Goal: Task Accomplishment & Management: Use online tool/utility

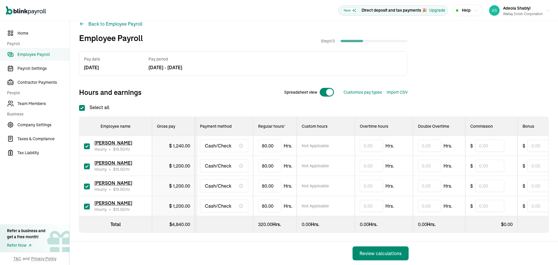
scroll to position [15, 0]
drag, startPoint x: 276, startPoint y: 142, endPoint x: 248, endPoint y: 141, distance: 27.6
drag, startPoint x: 272, startPoint y: 140, endPoint x: 248, endPoint y: 139, distance: 24.7
click at [248, 139] on tr "[PERSON_NAME] Hourly • $ 15.50 /hr $ 1,240.00 Cash/Check 80 Not Applicable Hrs.…" at bounding box center [405, 145] width 653 height 20
type input "70.75"
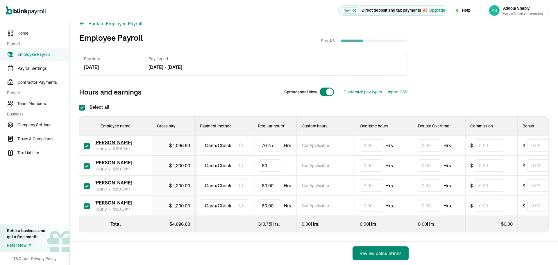
drag, startPoint x: 275, startPoint y: 162, endPoint x: 244, endPoint y: 163, distance: 31.1
click at [245, 163] on tr "[PERSON_NAME] Hourly • $ 15.00 /hr $ 1,200.00 Cash/Check 80 Not Applicable Hrs.…" at bounding box center [405, 166] width 653 height 20
type input "65.5"
drag, startPoint x: 276, startPoint y: 180, endPoint x: 240, endPoint y: 176, distance: 36.8
click at [242, 176] on tr "[PERSON_NAME] Bravo Hourly • $ 15.00 /hr $ 1,200.00 Cash/Check 80 Not Applicabl…" at bounding box center [405, 186] width 653 height 20
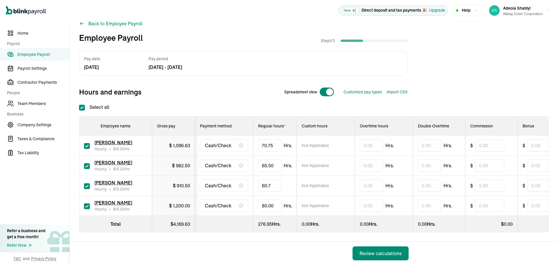
type input "60.75"
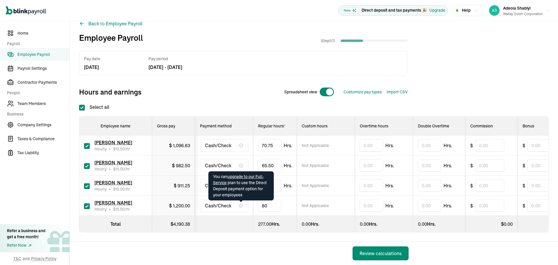
drag, startPoint x: 275, startPoint y: 201, endPoint x: 232, endPoint y: 201, distance: 42.7
click at [232, 201] on tr "[PERSON_NAME] Hourly • $ 15.00 /hr $ 1,200.00 Cash/Check 80 Not Applicable Hrs.…" at bounding box center [405, 206] width 653 height 20
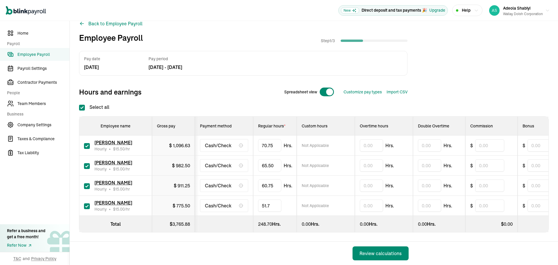
type input "51.75"
click at [444, 62] on div "Pay date [DATE] Pay period [DATE] - [DATE] Hours and earnings Spreadsheet view …" at bounding box center [314, 75] width 470 height 48
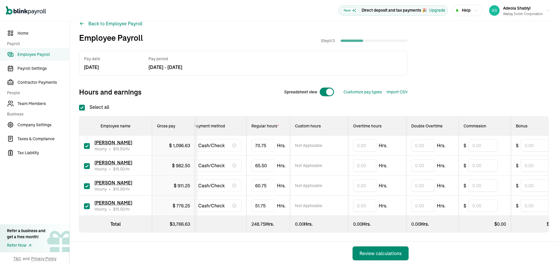
scroll to position [0, 0]
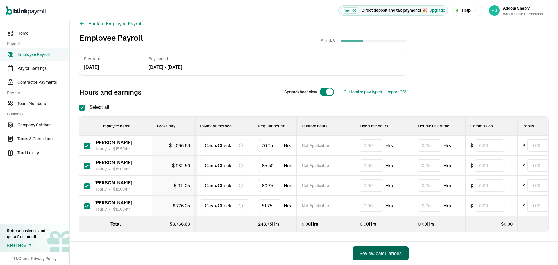
click at [379, 251] on div "Review calculations" at bounding box center [381, 253] width 42 height 7
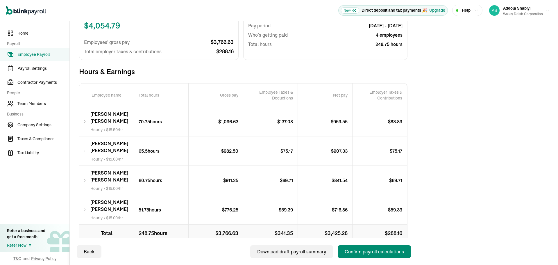
scroll to position [76, 0]
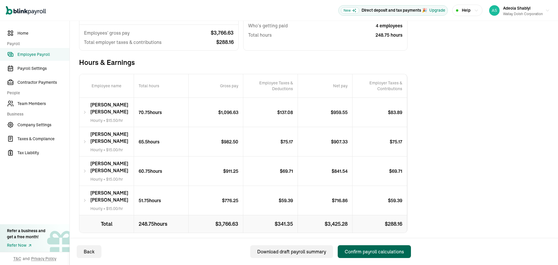
click at [373, 252] on div "Confirm payroll calculations" at bounding box center [374, 251] width 59 height 7
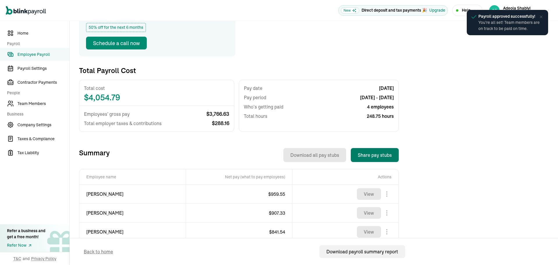
click at [377, 153] on button "Share pay stubs" at bounding box center [375, 155] width 48 height 14
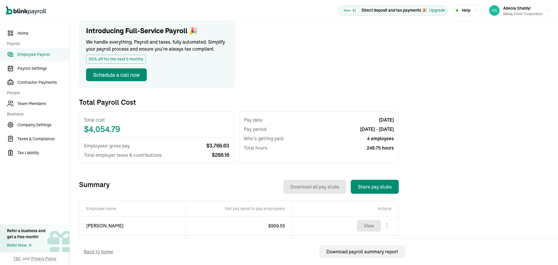
scroll to position [58, 0]
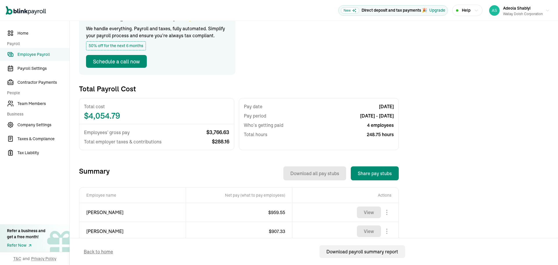
click at [33, 54] on span "Employee Payroll" at bounding box center [43, 54] width 52 height 6
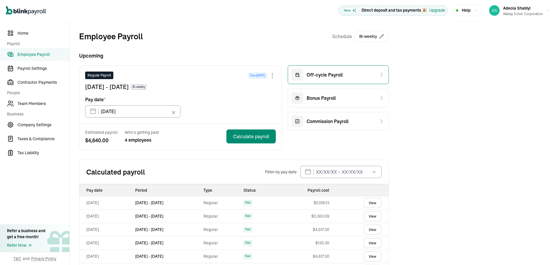
click at [331, 76] on span "Off-cycle Payroll" at bounding box center [325, 74] width 36 height 7
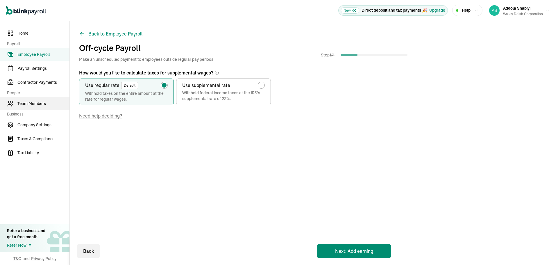
click at [25, 103] on span "Team Members" at bounding box center [43, 104] width 52 height 6
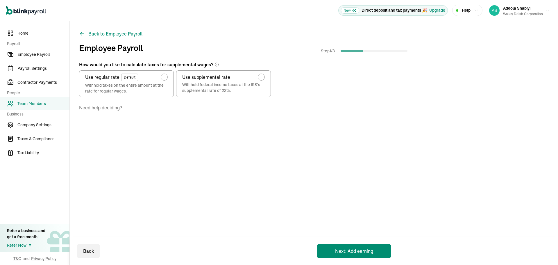
radio input "false"
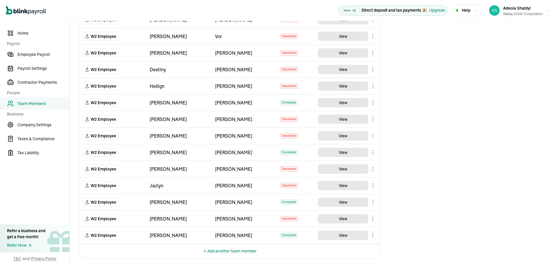
scroll to position [303, 0]
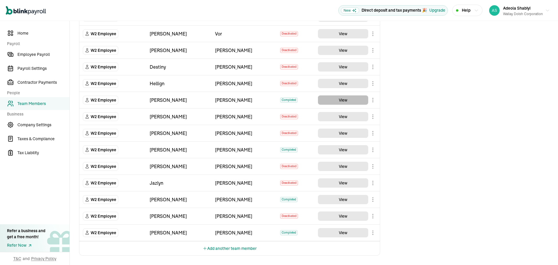
click at [337, 101] on button "View" at bounding box center [343, 99] width 50 height 9
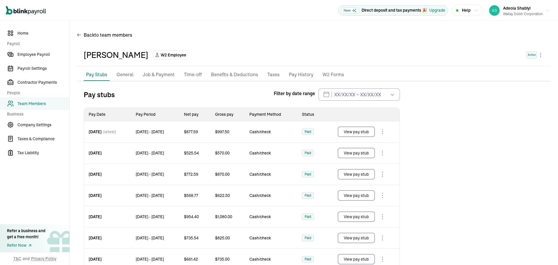
click at [124, 76] on p "General" at bounding box center [125, 75] width 17 height 8
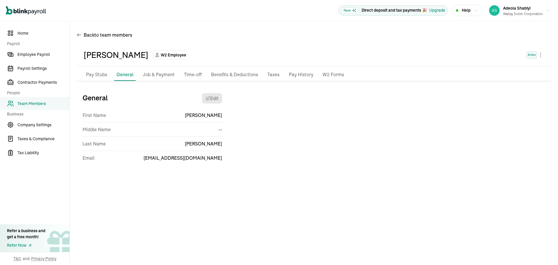
click at [157, 75] on p "Job & Payment" at bounding box center [159, 75] width 32 height 8
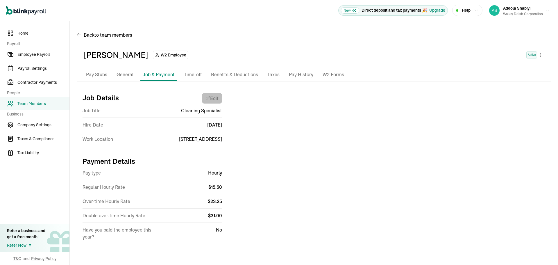
select select "12902 U.S. 301"
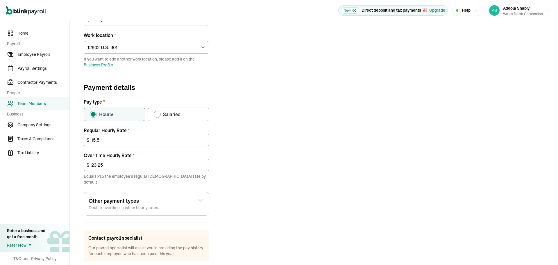
scroll to position [136, 0]
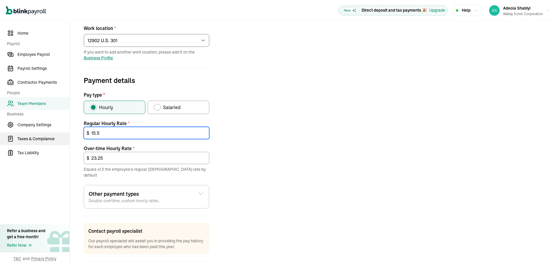
drag, startPoint x: 110, startPoint y: 133, endPoint x: 64, endPoint y: 133, distance: 46.8
click at [65, 133] on div "Home Payroll Employee Payroll Payroll Settings Contractor Payments People Team …" at bounding box center [279, 90] width 558 height 410
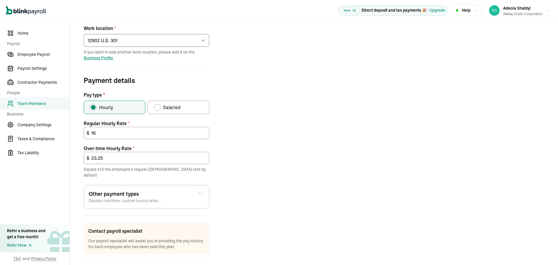
click at [267, 121] on div "Job details Job title (optional) Cleaning Specialist Hire date * [DATE] [DATE] …" at bounding box center [314, 118] width 474 height 330
click at [113, 158] on input "23.25" at bounding box center [147, 158] width 126 height 12
click at [119, 132] on input "16" at bounding box center [147, 133] width 126 height 12
click at [117, 158] on input "23.25" at bounding box center [147, 158] width 126 height 12
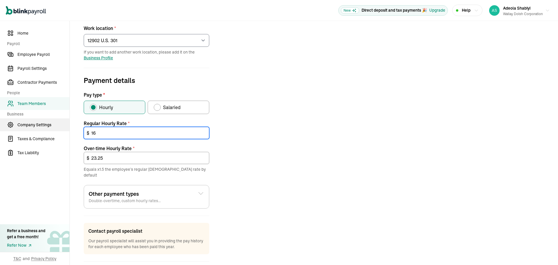
drag, startPoint x: 100, startPoint y: 133, endPoint x: 68, endPoint y: 131, distance: 32.0
click at [69, 131] on div "Home Payroll Employee Payroll Payroll Settings Contractor Payments People Team …" at bounding box center [279, 90] width 558 height 410
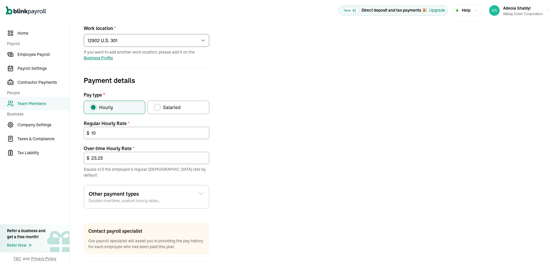
click at [367, 168] on div "Job details Job title (optional) Cleaning Specialist Hire date * [DATE] [DATE] …" at bounding box center [314, 118] width 474 height 330
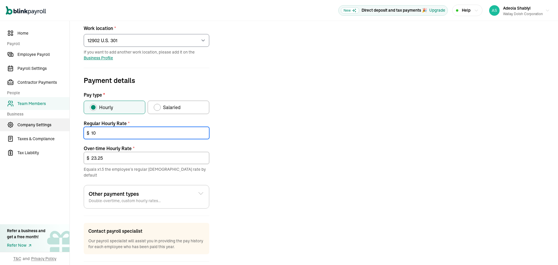
drag, startPoint x: 131, startPoint y: 131, endPoint x: 57, endPoint y: 130, distance: 74.1
click at [57, 130] on div "Home Payroll Employee Payroll Payroll Settings Contractor Payments People Team …" at bounding box center [279, 90] width 558 height 410
type input "16"
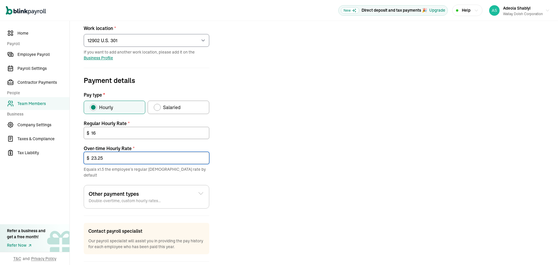
click at [109, 156] on input "23.25" at bounding box center [147, 158] width 126 height 12
drag, startPoint x: 115, startPoint y: 158, endPoint x: 60, endPoint y: 154, distance: 55.4
click at [61, 154] on div "Home Payroll Employee Payroll Payroll Settings Contractor Payments People Team …" at bounding box center [279, 90] width 558 height 410
type input "24"
click at [249, 135] on div "Job details Job title (optional) Cleaning Specialist Hire date * [DATE] [DATE] …" at bounding box center [314, 118] width 474 height 330
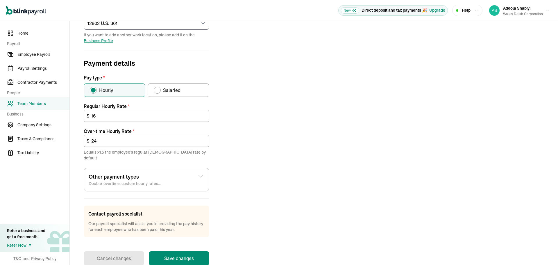
scroll to position [160, 0]
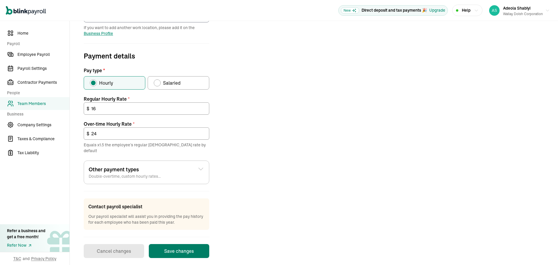
click at [179, 245] on button "Save changes" at bounding box center [179, 251] width 60 height 14
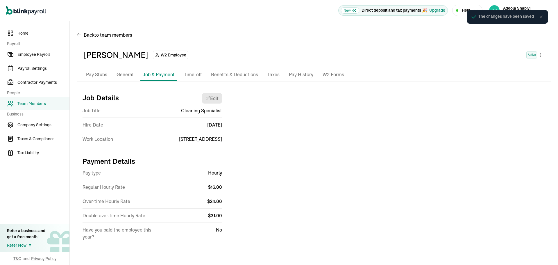
scroll to position [0, 0]
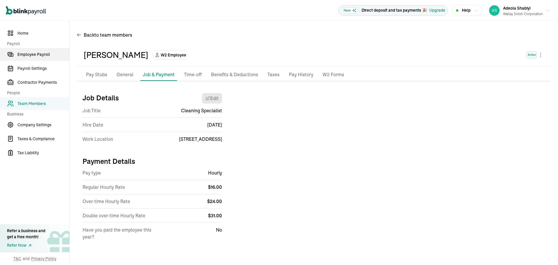
click at [40, 54] on span "Employee Payroll" at bounding box center [43, 54] width 52 height 6
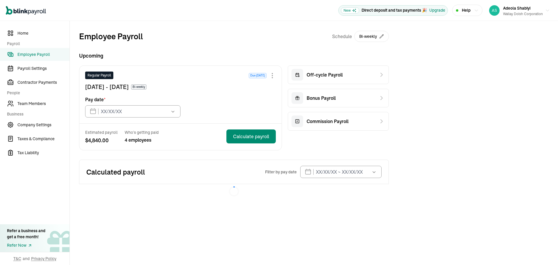
type input "[DATE]"
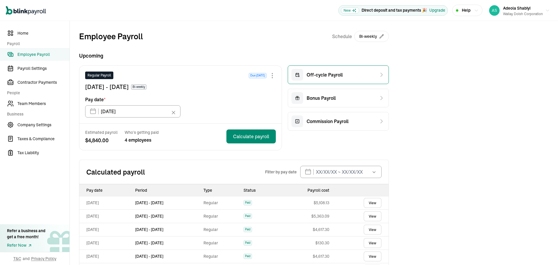
click at [335, 74] on span "Off-cycle Payroll" at bounding box center [325, 74] width 36 height 7
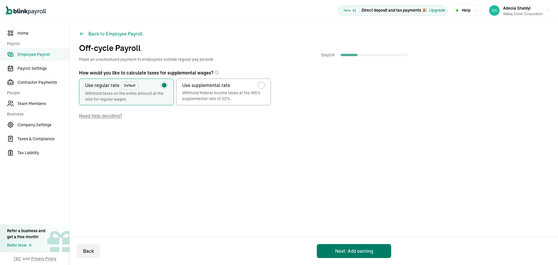
click at [357, 248] on button "Next: Add earning" at bounding box center [354, 251] width 74 height 14
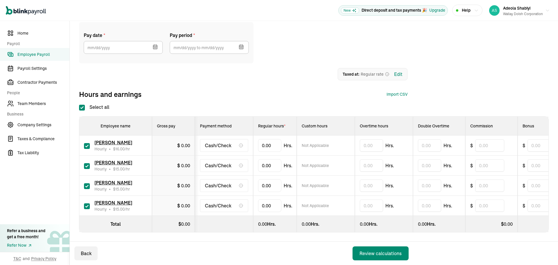
scroll to position [51, 0]
click at [82, 105] on input "Select all" at bounding box center [82, 108] width 6 height 6
checkbox input "false"
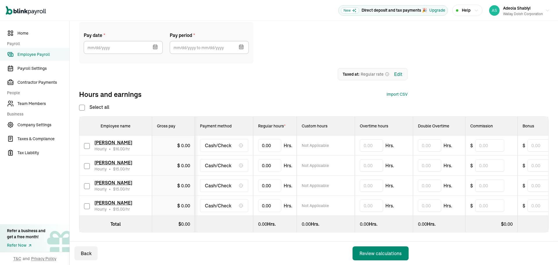
checkbox input "false"
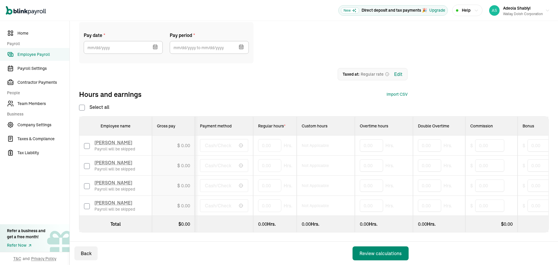
click at [86, 143] on input "checkbox" at bounding box center [87, 146] width 6 height 6
checkbox input "true"
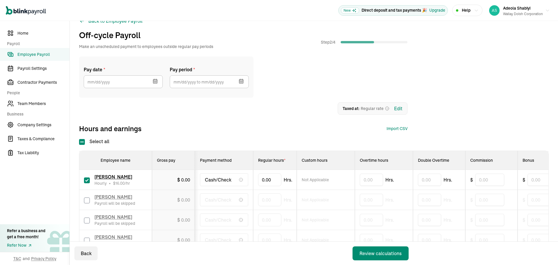
scroll to position [19, 0]
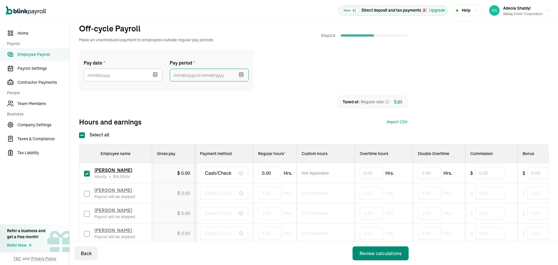
click at [228, 78] on input "text" at bounding box center [209, 75] width 79 height 13
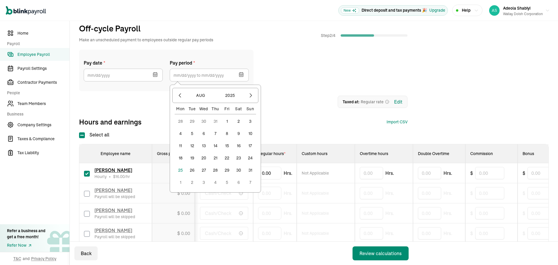
click at [238, 121] on button "2" at bounding box center [239, 121] width 12 height 12
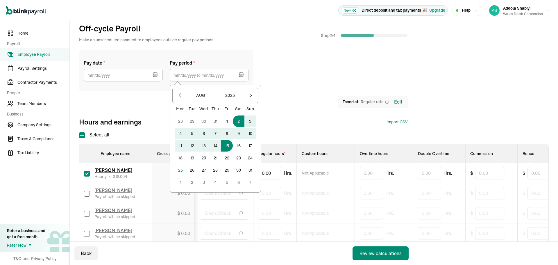
click at [226, 146] on button "15" at bounding box center [227, 146] width 12 height 12
type input "[DATE] ~ [DATE]"
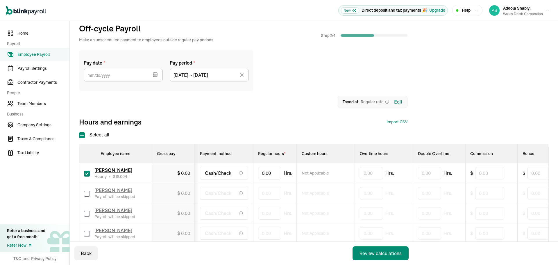
click at [153, 74] on icon "button" at bounding box center [155, 74] width 4 height 0
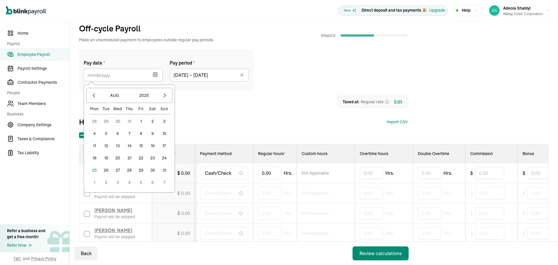
click at [94, 169] on button "25" at bounding box center [95, 170] width 12 height 12
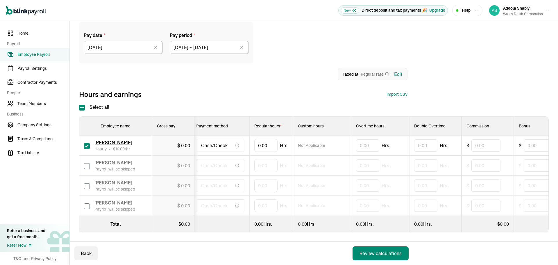
scroll to position [0, 0]
click at [28, 104] on span "Team Members" at bounding box center [43, 104] width 52 height 6
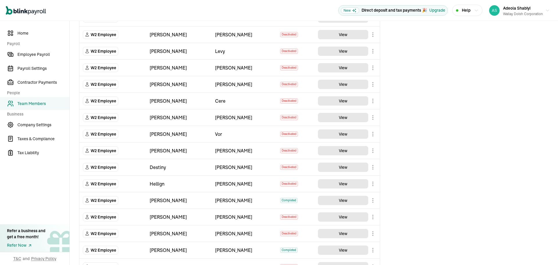
scroll to position [265, 0]
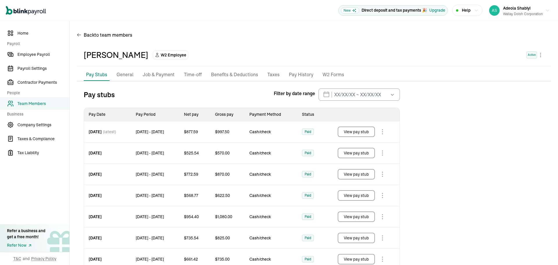
click at [157, 73] on p "Job & Payment" at bounding box center [159, 75] width 32 height 8
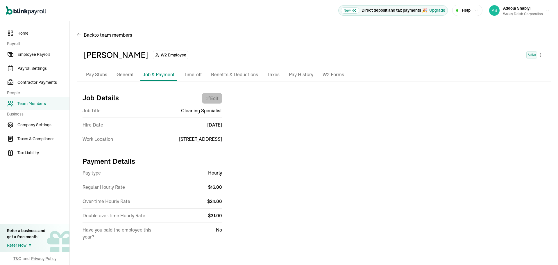
select select "12902 U.S. 301"
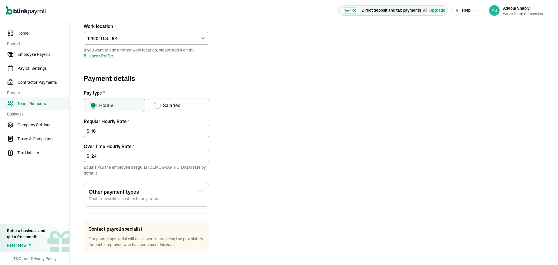
scroll to position [155, 0]
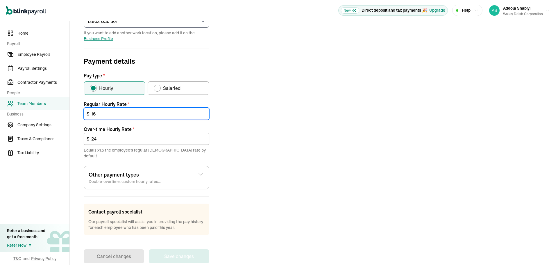
drag, startPoint x: 94, startPoint y: 112, endPoint x: 60, endPoint y: 112, distance: 34.0
click at [65, 112] on div "Home Payroll Employee Payroll Payroll Settings Contractor Payments People Team …" at bounding box center [279, 71] width 558 height 410
type input "2"
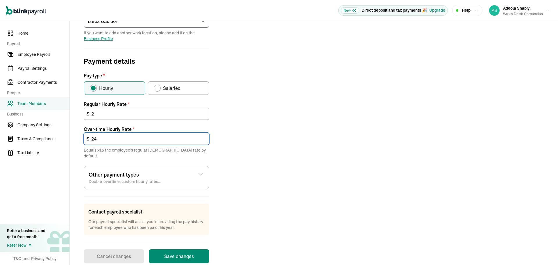
drag, startPoint x: 104, startPoint y: 137, endPoint x: 107, endPoint y: 139, distance: 3.3
click at [104, 137] on input "24" at bounding box center [147, 139] width 126 height 12
drag, startPoint x: 88, startPoint y: 139, endPoint x: 62, endPoint y: 139, distance: 25.6
click at [63, 139] on div "Home Payroll Employee Payroll Payroll Settings Contractor Payments People Team …" at bounding box center [279, 71] width 558 height 410
type input "3"
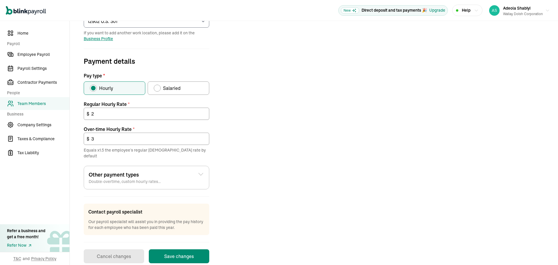
click at [333, 151] on div "Job details Job title (optional) Cleaning Specialist Hire date * [DATE] [DATE] …" at bounding box center [314, 98] width 474 height 330
click at [189, 249] on button "Save changes" at bounding box center [179, 256] width 60 height 14
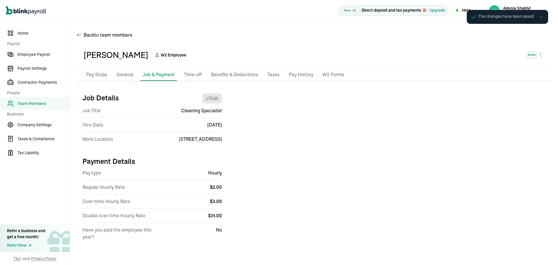
scroll to position [0, 0]
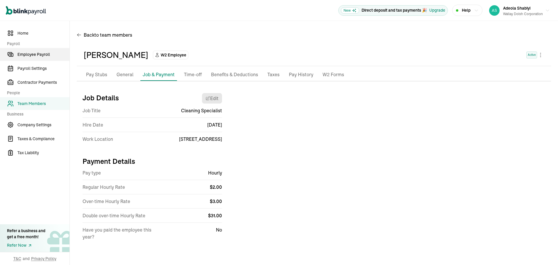
click at [41, 56] on span "Employee Payroll" at bounding box center [43, 54] width 52 height 6
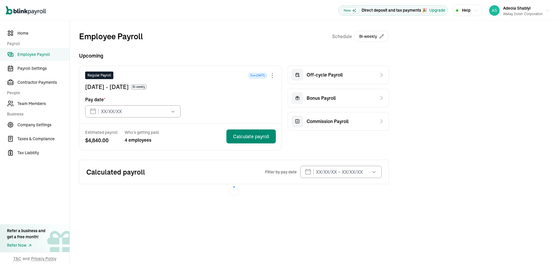
type input "[DATE]"
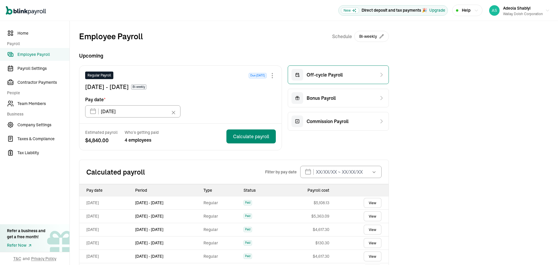
click at [337, 74] on span "Off-cycle Payroll" at bounding box center [325, 74] width 36 height 7
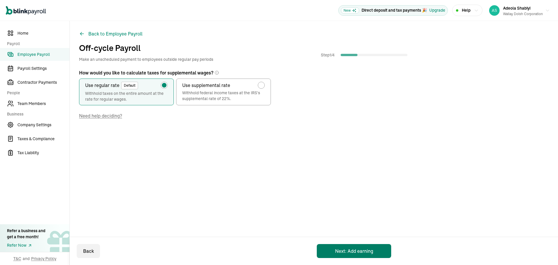
click at [356, 249] on button "Next: Add earning" at bounding box center [354, 251] width 74 height 14
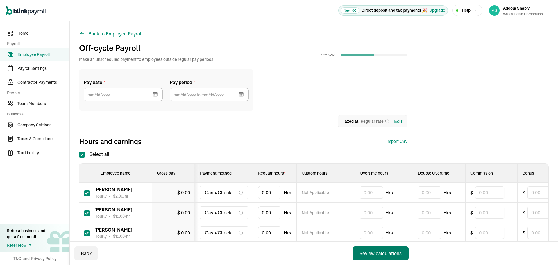
checkbox input "true"
click at [201, 96] on input "text" at bounding box center [209, 94] width 79 height 13
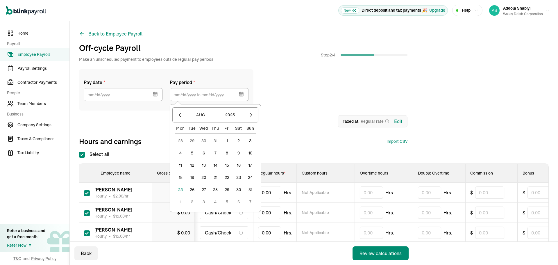
click at [239, 140] on button "2" at bounding box center [239, 141] width 12 height 12
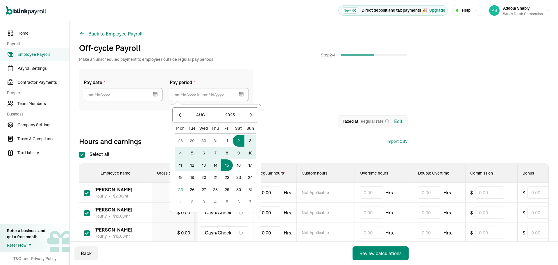
click at [227, 165] on button "15" at bounding box center [227, 165] width 12 height 12
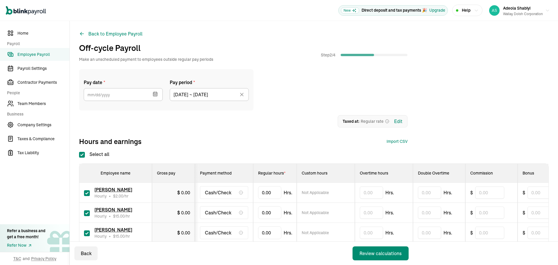
type input "[DATE] ~ [DATE]"
click at [156, 92] on icon "button" at bounding box center [155, 94] width 4 height 4
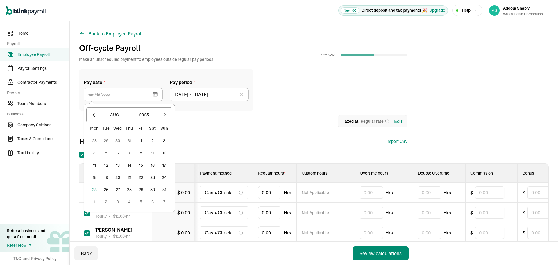
click at [93, 190] on button "25" at bounding box center [95, 190] width 12 height 12
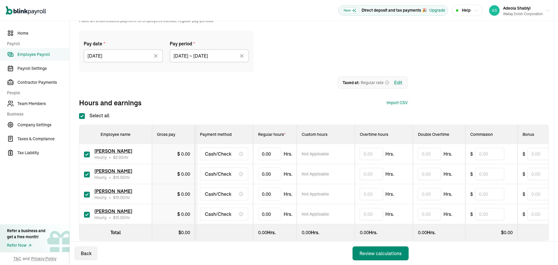
scroll to position [51, 0]
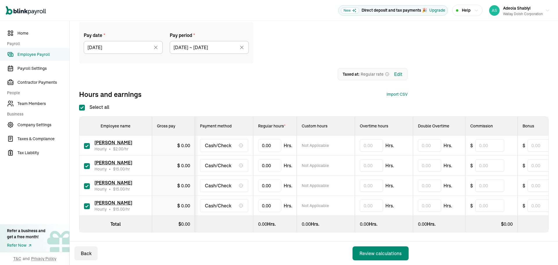
click at [82, 105] on input "Select all" at bounding box center [82, 108] width 6 height 6
checkbox input "false"
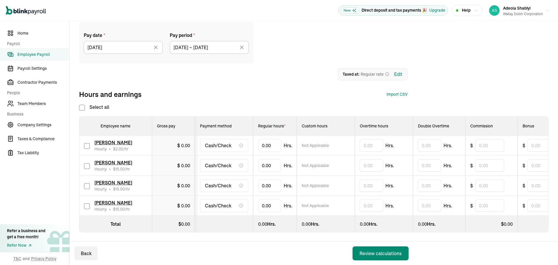
checkbox input "false"
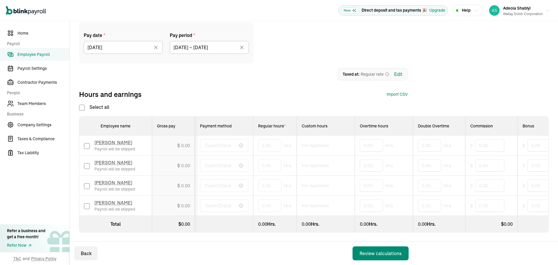
click at [86, 143] on input "checkbox" at bounding box center [87, 146] width 6 height 6
checkbox input "true"
drag, startPoint x: 269, startPoint y: 139, endPoint x: 247, endPoint y: 136, distance: 22.3
click at [250, 139] on tr "[PERSON_NAME] Hourly • $ 2.00 /hr $ 0.00 Cash/Check 0 Not Applicable Hrs. Hrs. …" at bounding box center [405, 145] width 653 height 20
type input "70.75"
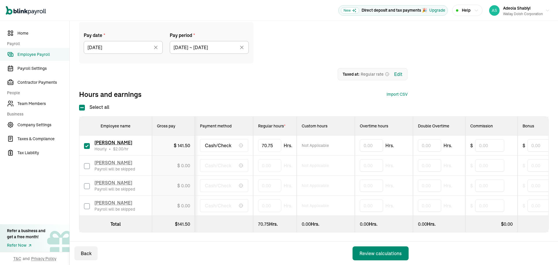
click at [299, 69] on div "1 Upload 2 Map Columns 3 Map Employees Drop your file here or Browse files Expe…" at bounding box center [243, 74] width 328 height 12
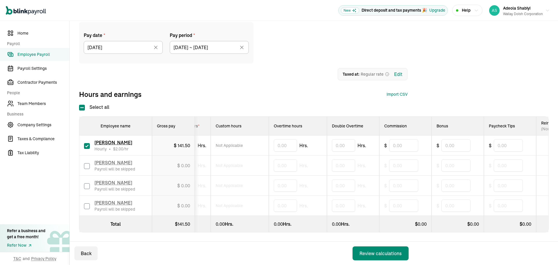
scroll to position [0, 0]
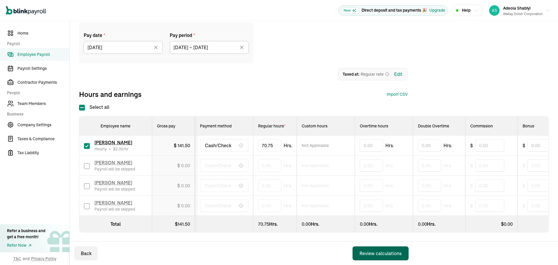
click at [383, 252] on div "Review calculations" at bounding box center [381, 253] width 42 height 7
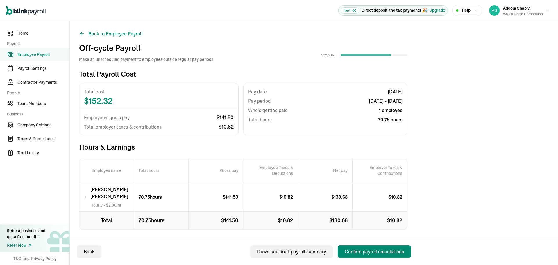
scroll to position [10, 0]
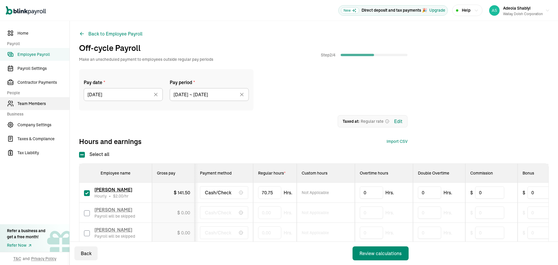
click at [33, 104] on span "Team Members" at bounding box center [43, 104] width 52 height 6
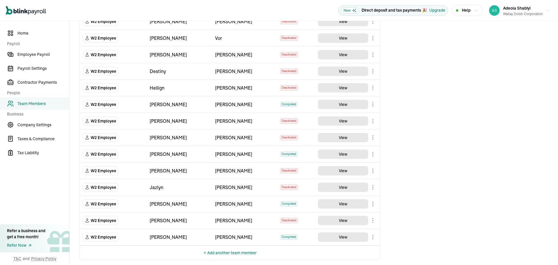
scroll to position [303, 0]
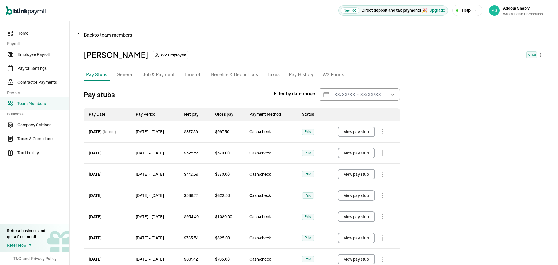
click at [156, 71] on p "Job & Payment" at bounding box center [159, 75] width 32 height 8
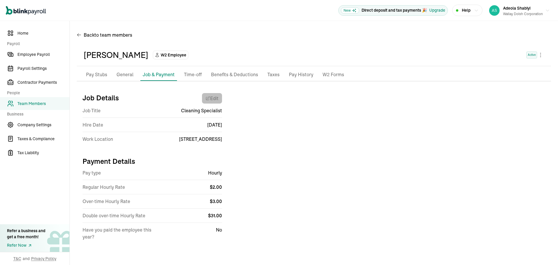
select select "12902 U.S. 301"
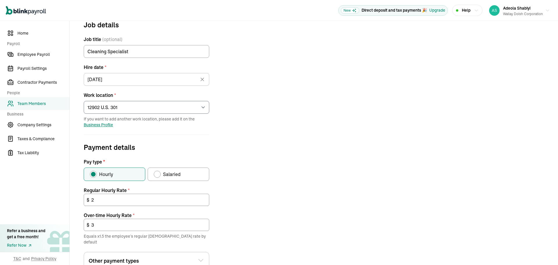
scroll to position [116, 0]
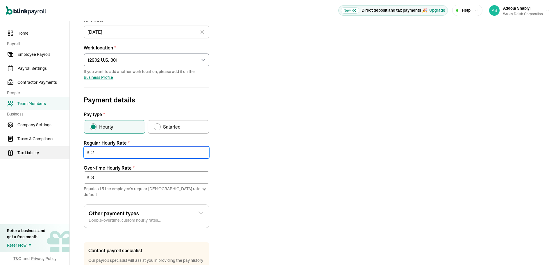
drag, startPoint x: 114, startPoint y: 156, endPoint x: 65, endPoint y: 155, distance: 48.8
click at [67, 156] on div "Home Payroll Employee Payroll Payroll Settings Contractor Payments People Team …" at bounding box center [279, 110] width 558 height 410
type input "."
drag, startPoint x: 103, startPoint y: 155, endPoint x: 78, endPoint y: 151, distance: 25.2
click at [80, 152] on form "Job details Job title (optional) Cleaning Specialist Hire date * [DATE] [DATE] …" at bounding box center [147, 137] width 140 height 330
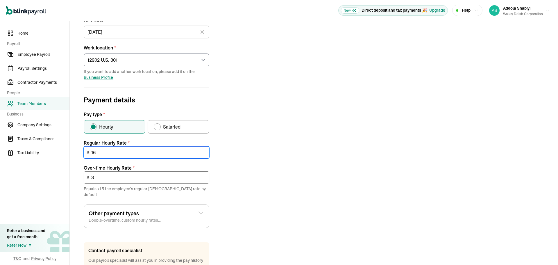
type input "16"
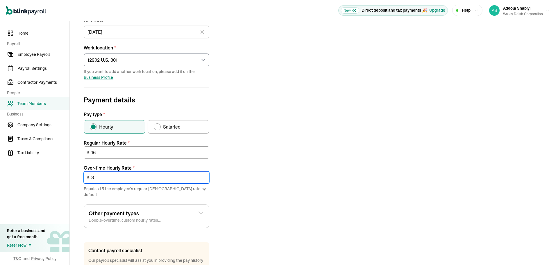
drag, startPoint x: 97, startPoint y: 177, endPoint x: 69, endPoint y: 174, distance: 28.0
click at [72, 174] on div "Back to team members [PERSON_NAME] W2 Employee Active Pay Stubs General Job & P…" at bounding box center [314, 110] width 488 height 410
type input "24"
drag, startPoint x: 436, startPoint y: 71, endPoint x: 362, endPoint y: 79, distance: 74.9
click at [436, 71] on div "Job details Job title (optional) Cleaning Specialist Hire date * [DATE] [DATE] …" at bounding box center [314, 137] width 474 height 330
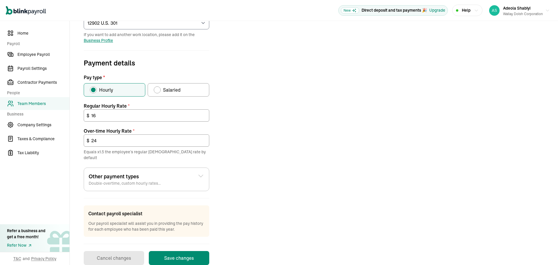
scroll to position [160, 0]
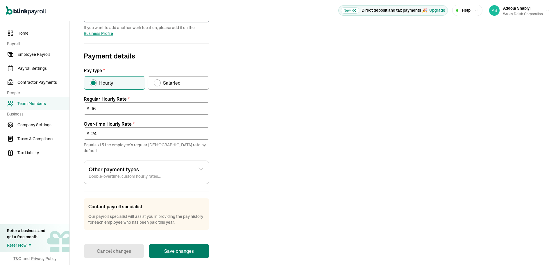
click at [176, 244] on button "Save changes" at bounding box center [179, 251] width 60 height 14
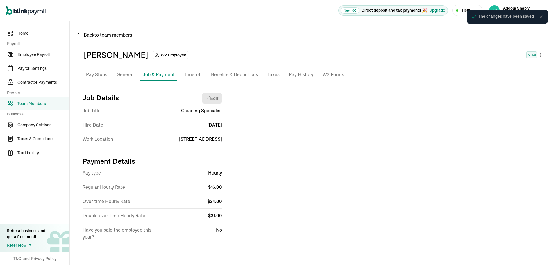
scroll to position [0, 0]
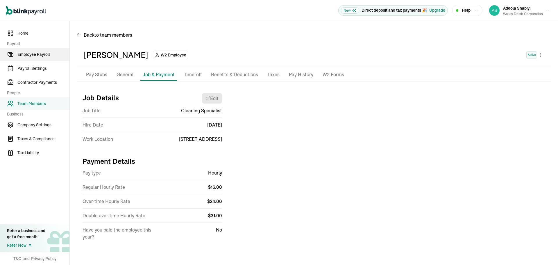
click at [38, 53] on span "Employee Payroll" at bounding box center [43, 54] width 52 height 6
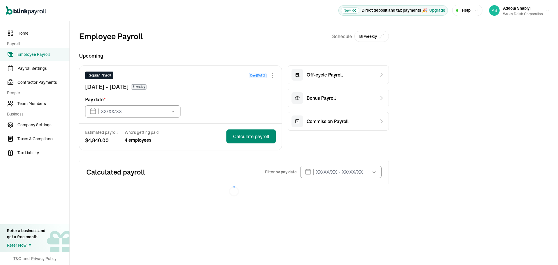
type input "[DATE]"
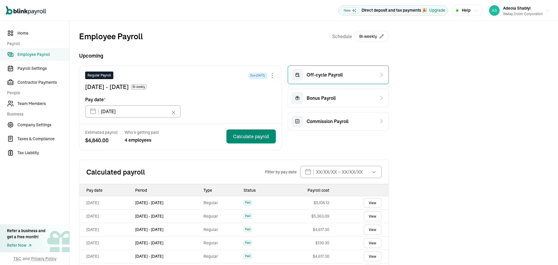
click at [344, 74] on div "Off-cycle Payroll" at bounding box center [338, 74] width 101 height 19
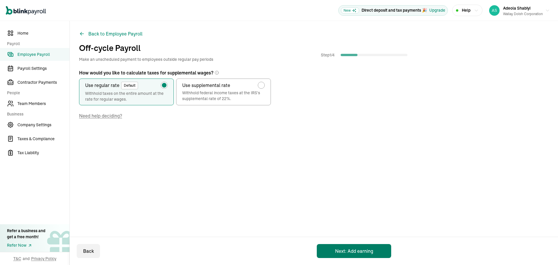
click at [349, 248] on button "Next: Add earning" at bounding box center [354, 251] width 74 height 14
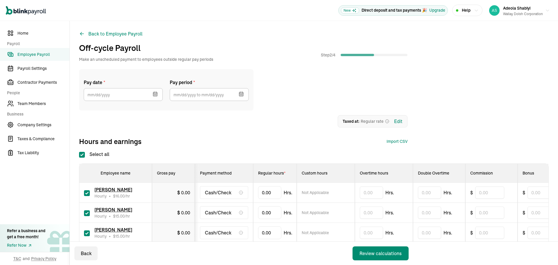
checkbox input "true"
click at [206, 95] on input "text" at bounding box center [209, 94] width 79 height 13
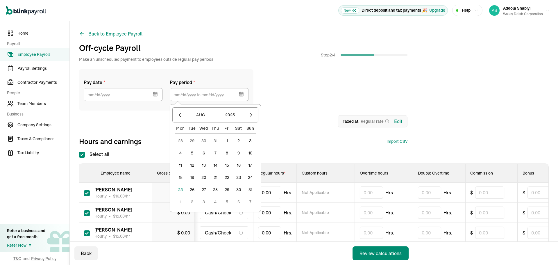
click at [237, 141] on button "2" at bounding box center [239, 141] width 12 height 12
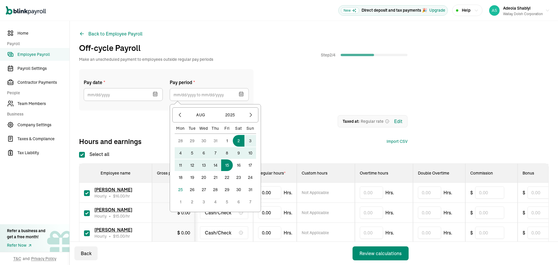
click at [227, 167] on button "15" at bounding box center [227, 165] width 12 height 12
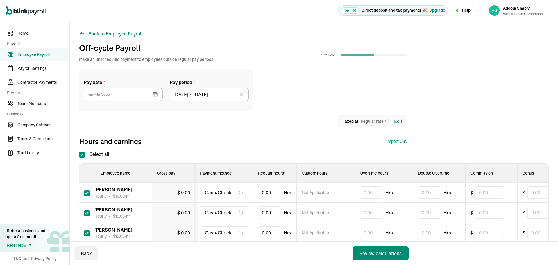
type input "[DATE] ~ [DATE]"
click at [155, 95] on icon "button" at bounding box center [155, 94] width 6 height 6
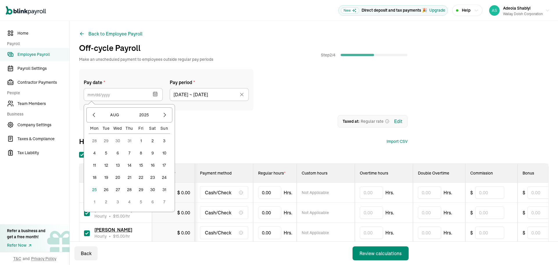
click at [95, 190] on button "25" at bounding box center [95, 190] width 12 height 12
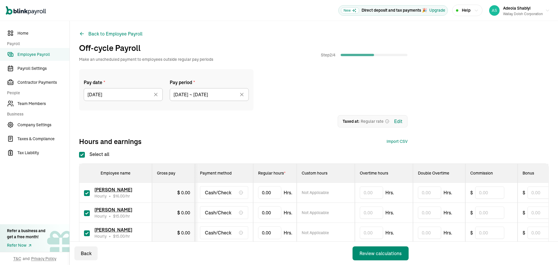
click at [82, 154] on input "Select all" at bounding box center [82, 155] width 6 height 6
checkbox input "false"
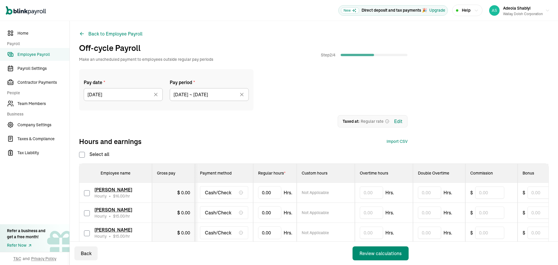
checkbox input "false"
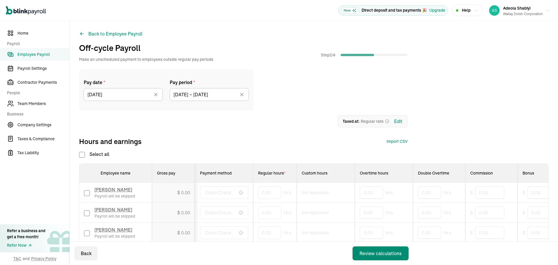
click at [87, 193] on input "checkbox" at bounding box center [87, 193] width 6 height 6
checkbox input "true"
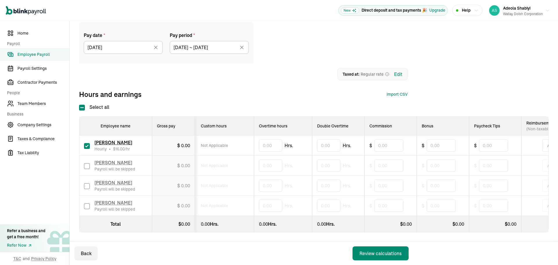
scroll to position [0, 103]
click at [431, 140] on input "text" at bounding box center [438, 145] width 29 height 12
type input "35.38"
click at [229, 260] on div "Back Review calculations" at bounding box center [243, 253] width 346 height 23
click at [383, 254] on div "Review calculations" at bounding box center [381, 253] width 42 height 7
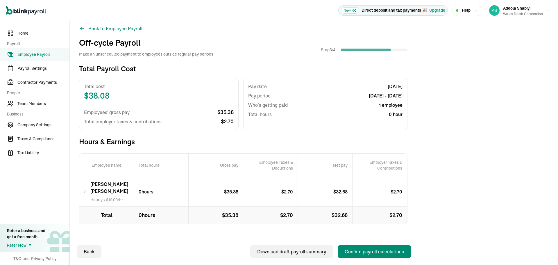
scroll to position [10, 0]
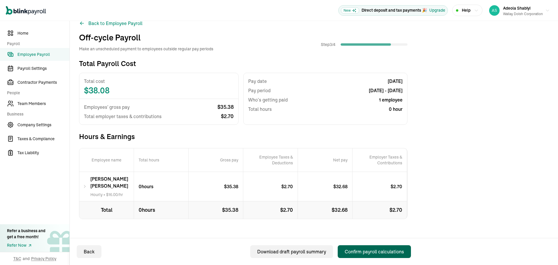
click at [371, 250] on div "Confirm payroll calculations" at bounding box center [374, 251] width 59 height 7
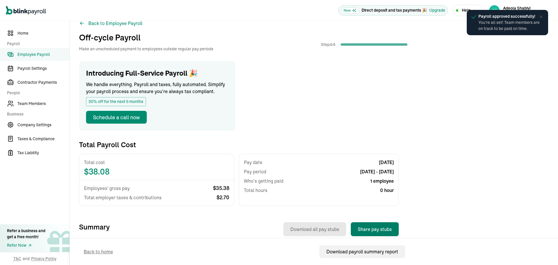
click at [377, 227] on button "Share pay stubs" at bounding box center [375, 229] width 48 height 14
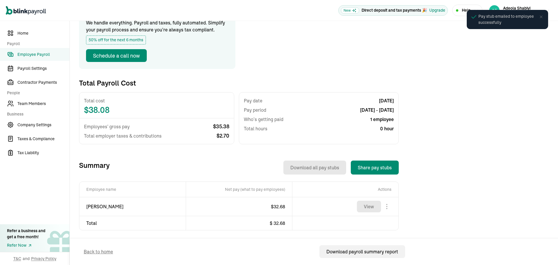
scroll to position [77, 0]
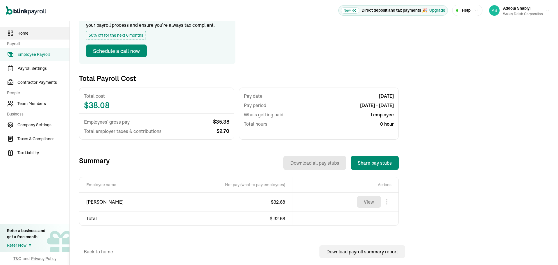
click at [22, 33] on span "Home" at bounding box center [43, 33] width 52 height 6
